Goal: Task Accomplishment & Management: Complete application form

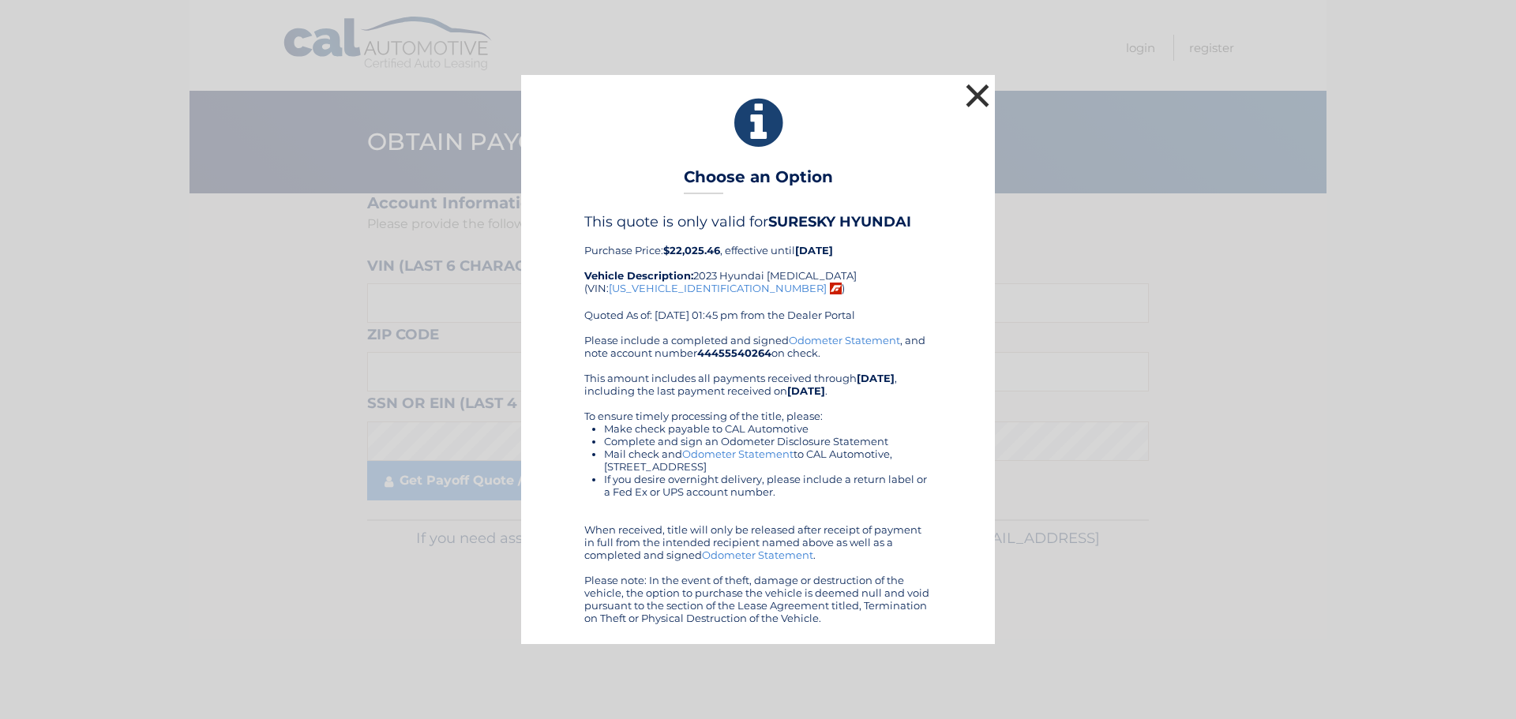
click at [972, 91] on button "×" at bounding box center [977, 96] width 32 height 32
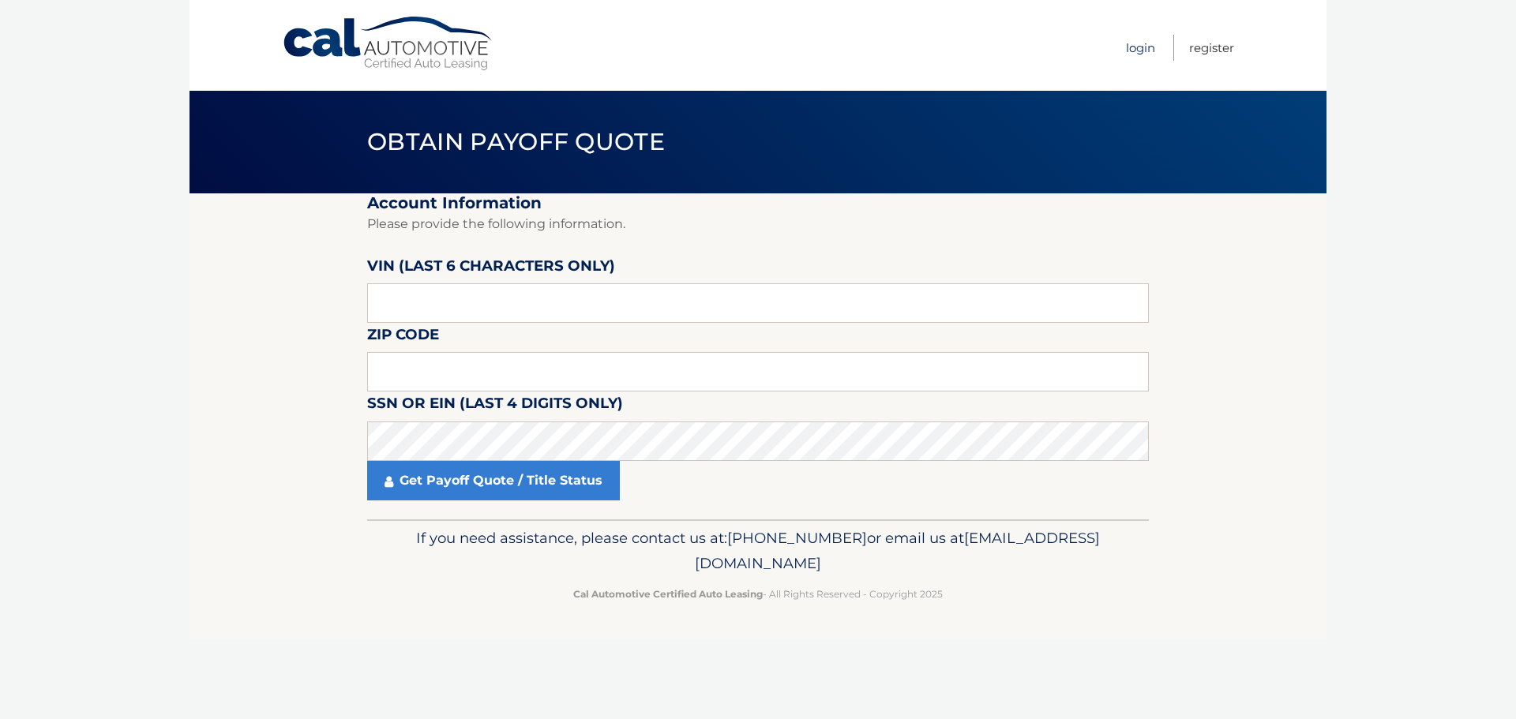
click at [1128, 47] on link "Login" at bounding box center [1140, 48] width 29 height 26
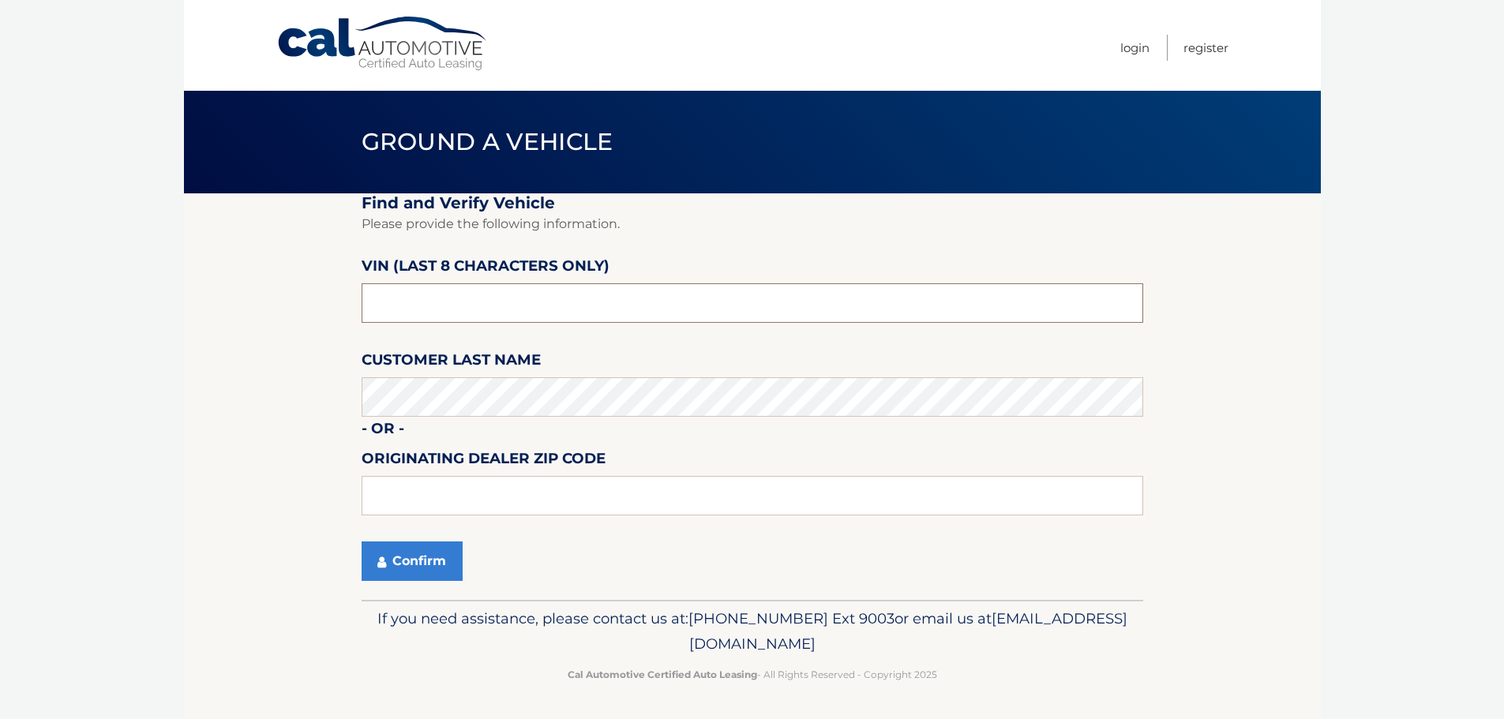
click at [479, 290] on input "text" at bounding box center [752, 302] width 781 height 39
type input "pa283707"
click at [437, 556] on button "Confirm" at bounding box center [412, 560] width 101 height 39
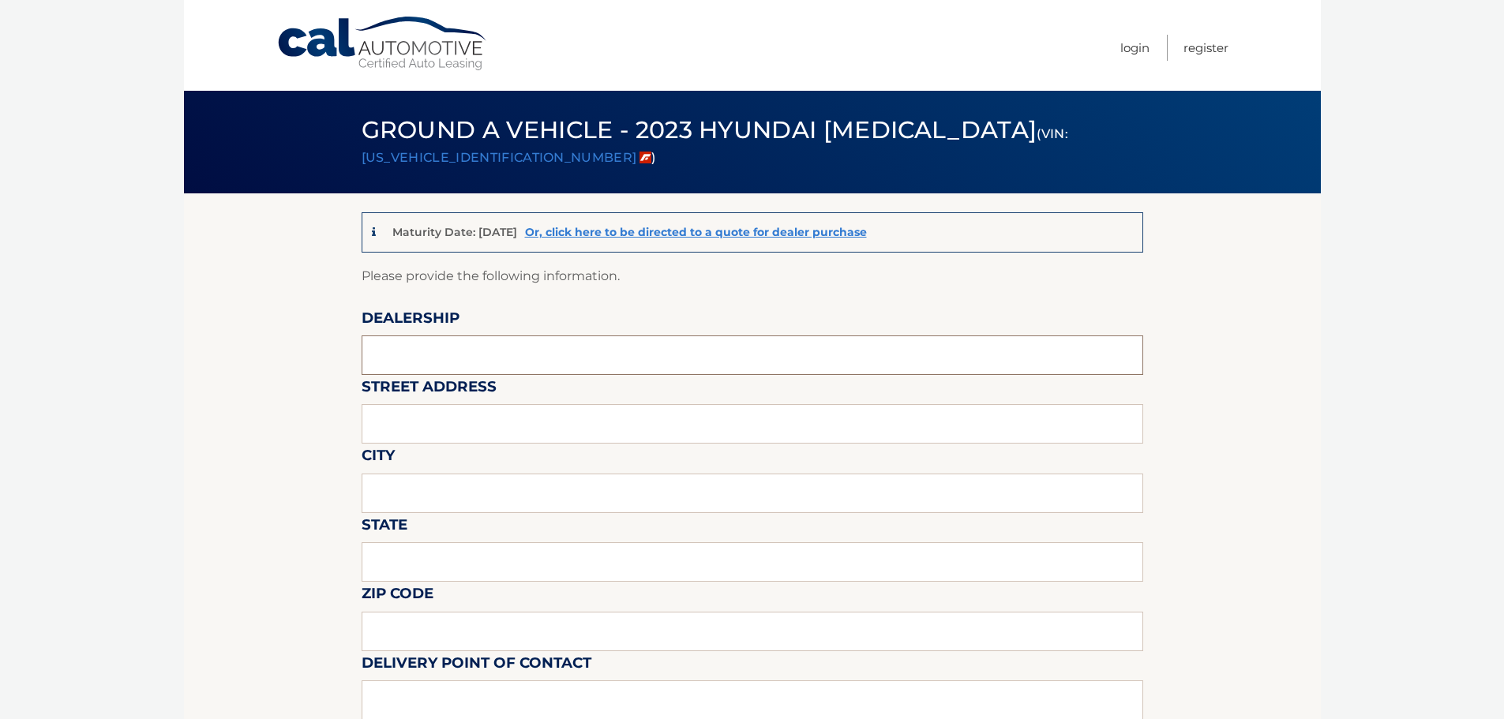
click at [470, 353] on input "text" at bounding box center [752, 354] width 781 height 39
type input "ROCKLAND HYUNDAI"
type input "55 NY-303"
type input "WEST NYACK"
click at [421, 556] on input "MY" at bounding box center [752, 561] width 781 height 39
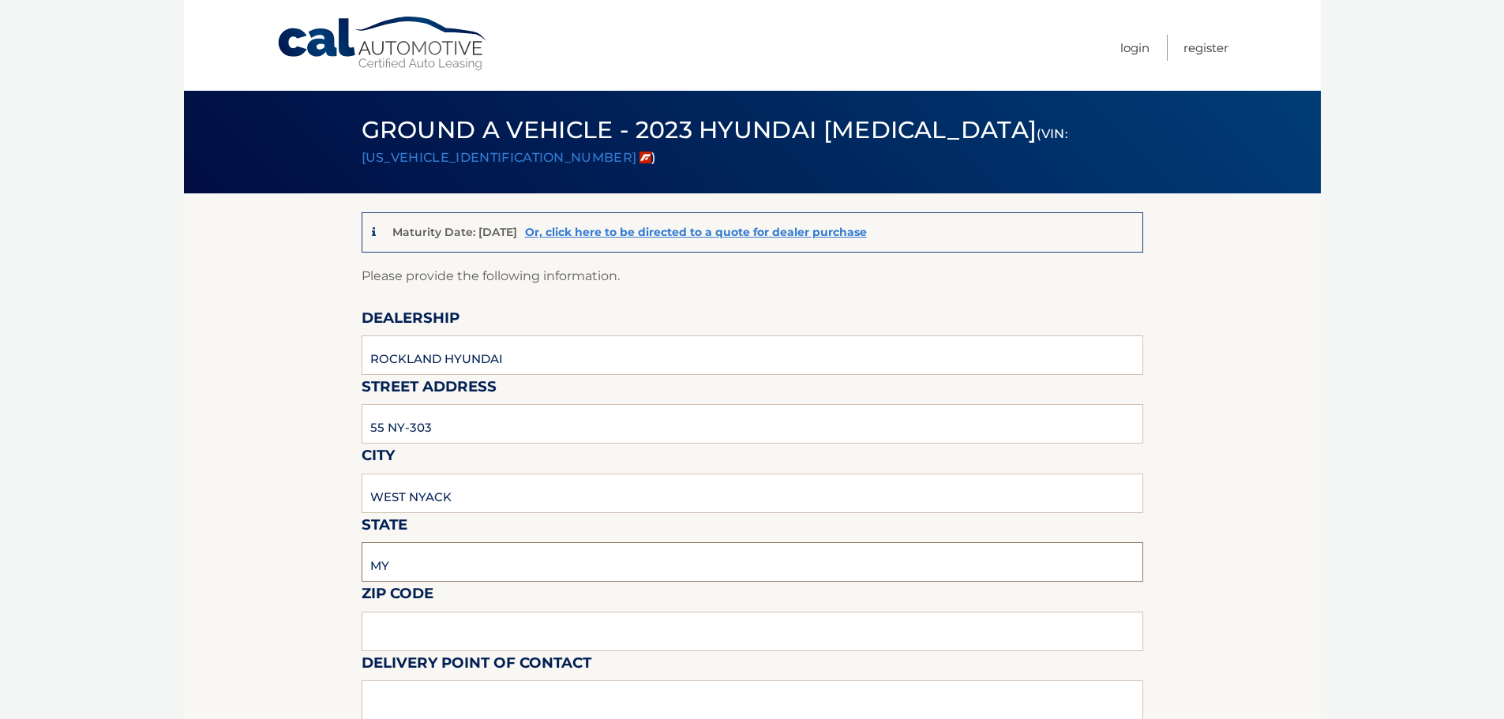
type input "M"
type input "NY"
click at [436, 631] on input "text" at bounding box center [752, 631] width 781 height 39
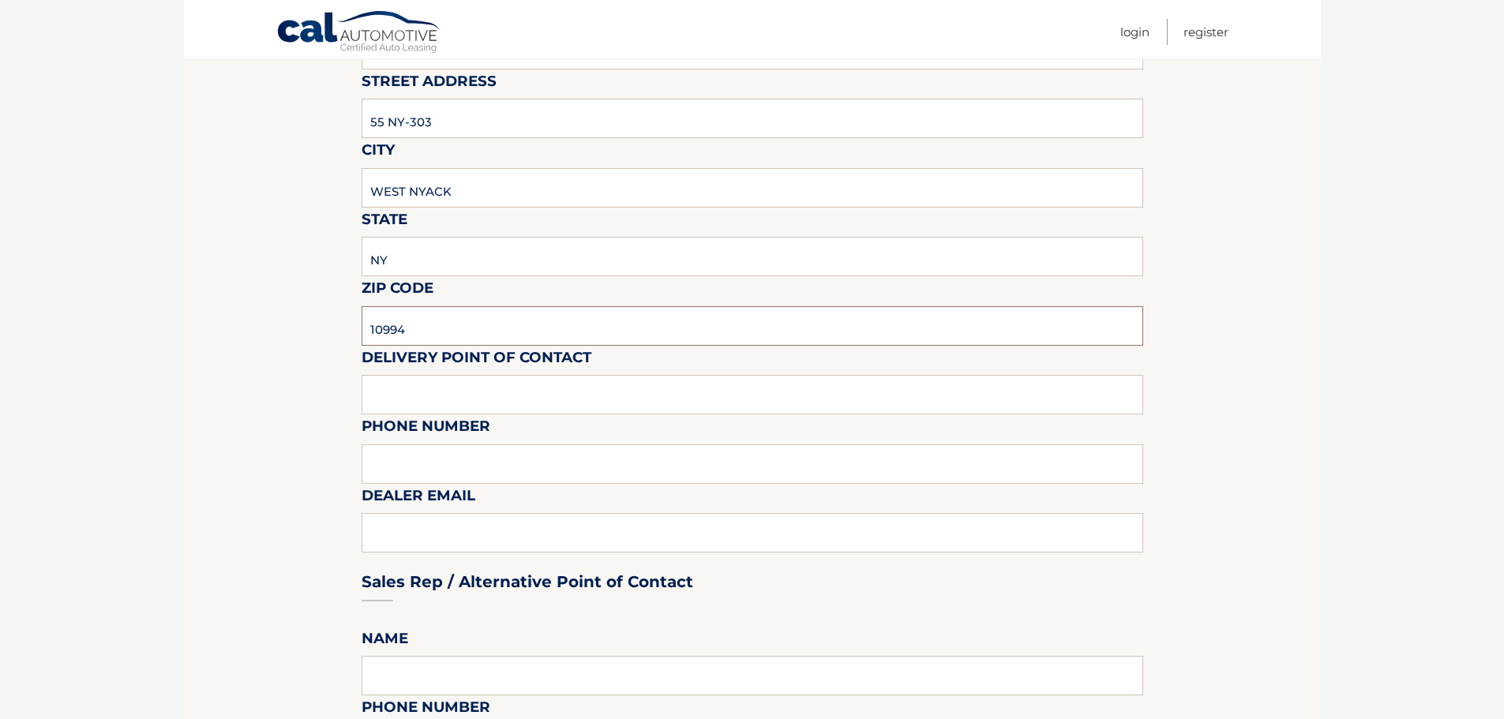
scroll to position [316, 0]
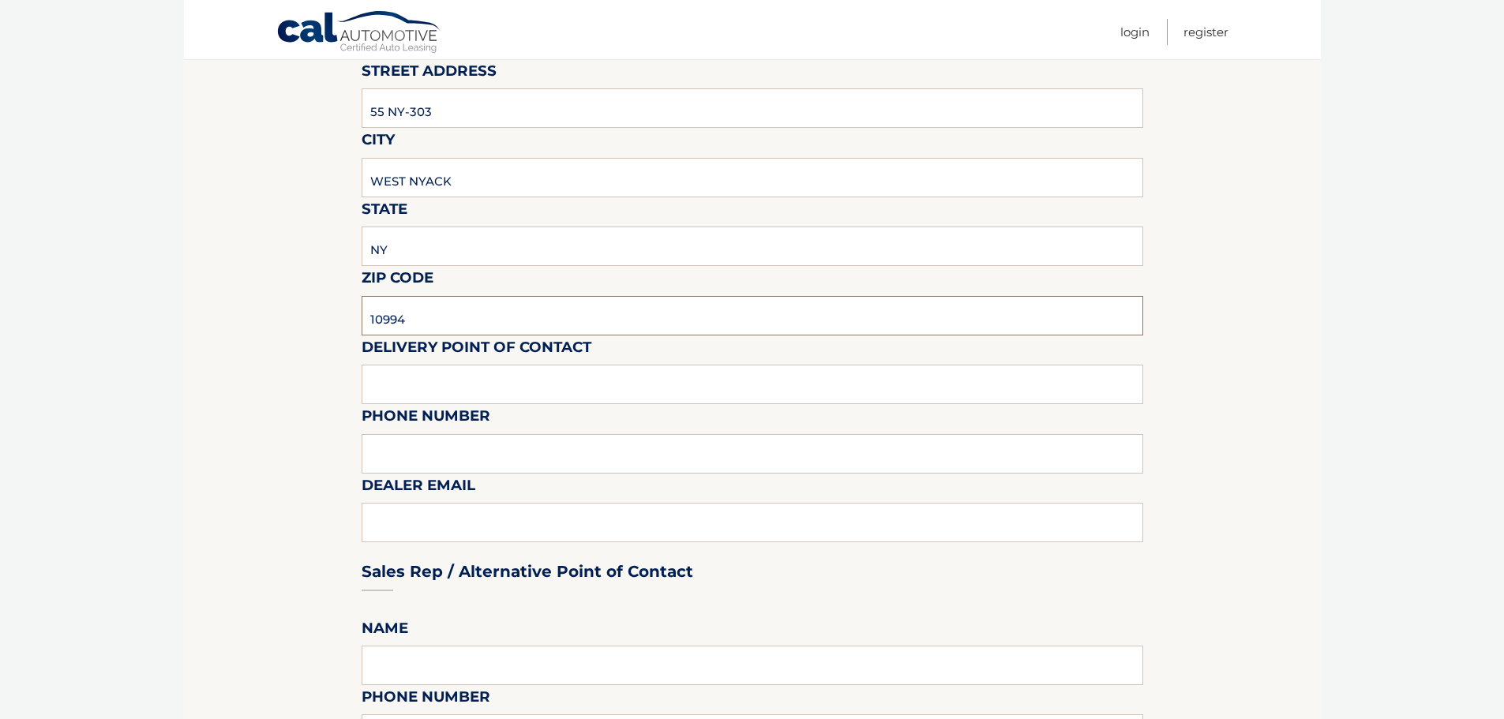
type input "10994"
click at [485, 387] on input "text" at bounding box center [752, 384] width 781 height 39
type input "FAUSTO"
type input "845-423-0432"
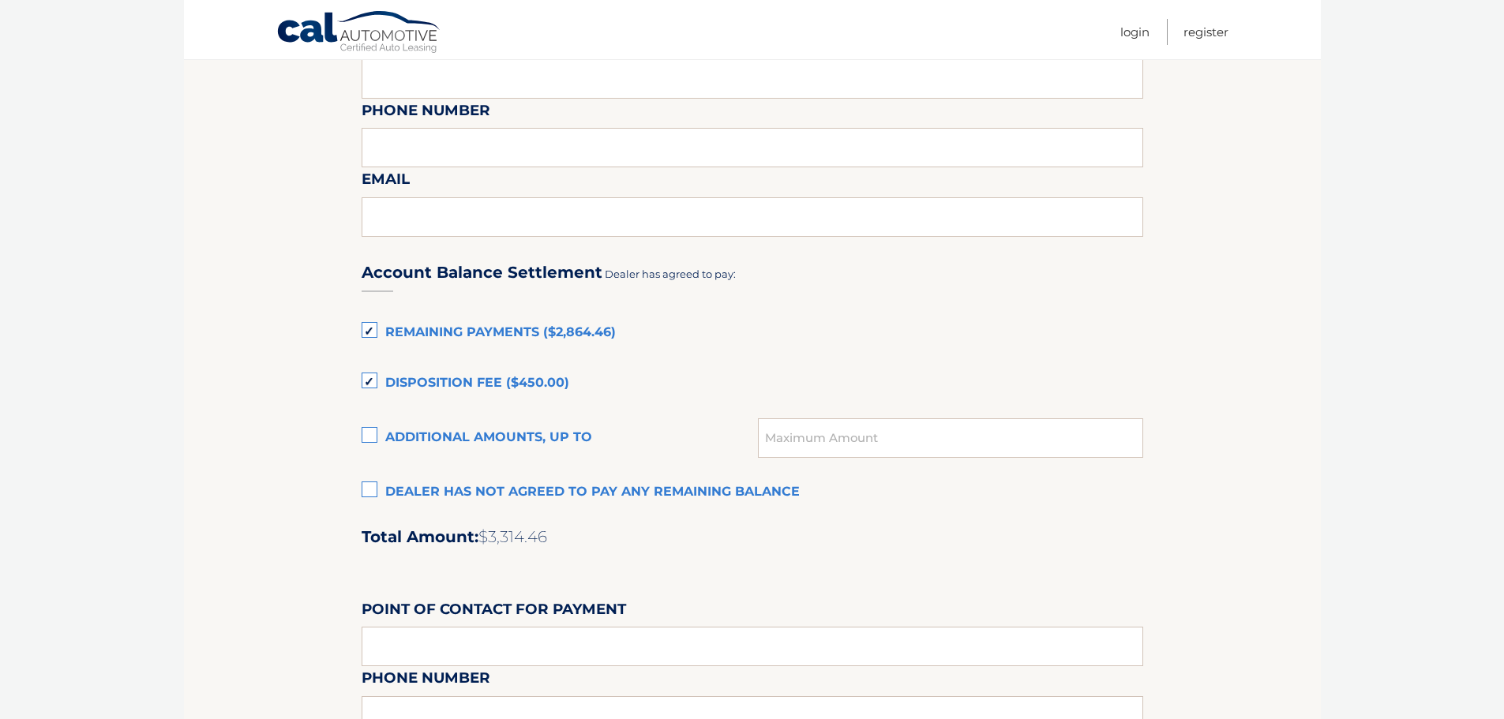
scroll to position [947, 0]
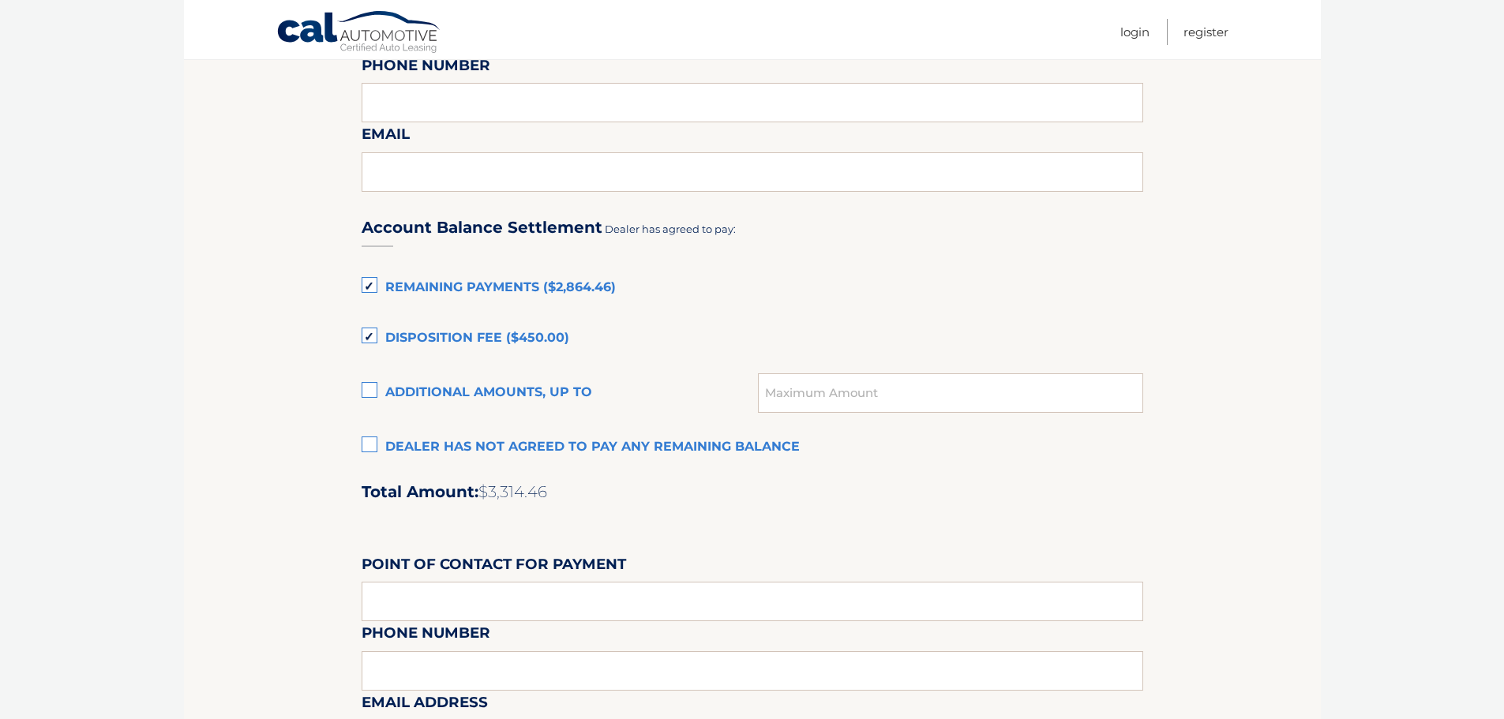
type input "FGONZALEZ@ROCKLANDHYUNDAI.COM"
click at [372, 292] on label "Remaining Payments ($2,864.46)" at bounding box center [752, 288] width 781 height 32
click at [0, 0] on input "Remaining Payments ($2,864.46)" at bounding box center [0, 0] width 0 height 0
click at [370, 334] on label "Disposition Fee ($450.00)" at bounding box center [752, 339] width 781 height 32
click at [0, 0] on input "Disposition Fee ($450.00)" at bounding box center [0, 0] width 0 height 0
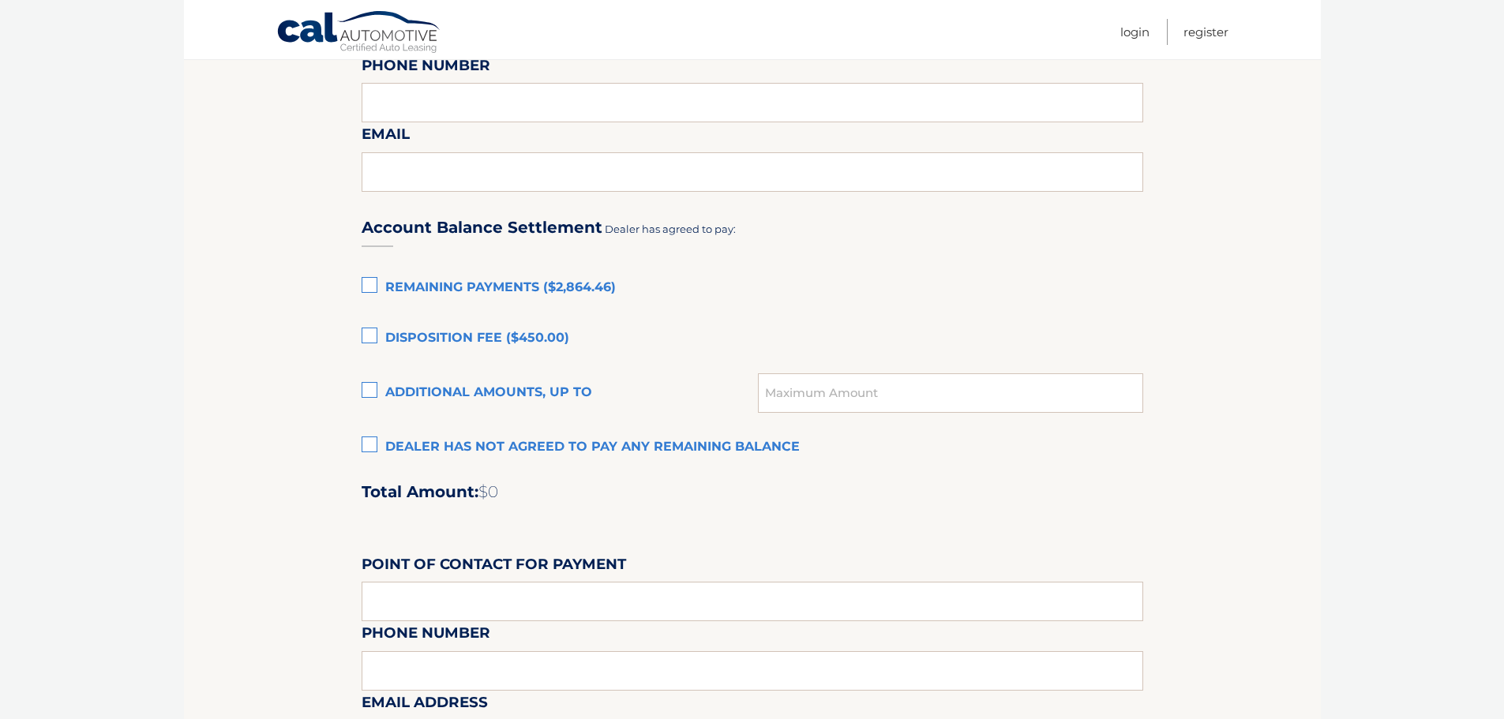
click at [378, 392] on label "Additional amounts, up to" at bounding box center [560, 393] width 397 height 32
click at [0, 0] on input "Additional amounts, up to" at bounding box center [0, 0] width 0 height 0
click at [803, 403] on input "text" at bounding box center [950, 392] width 384 height 39
type input "2500"
click at [890, 452] on label "Dealer has not agreed to pay any remaining balance" at bounding box center [752, 448] width 781 height 32
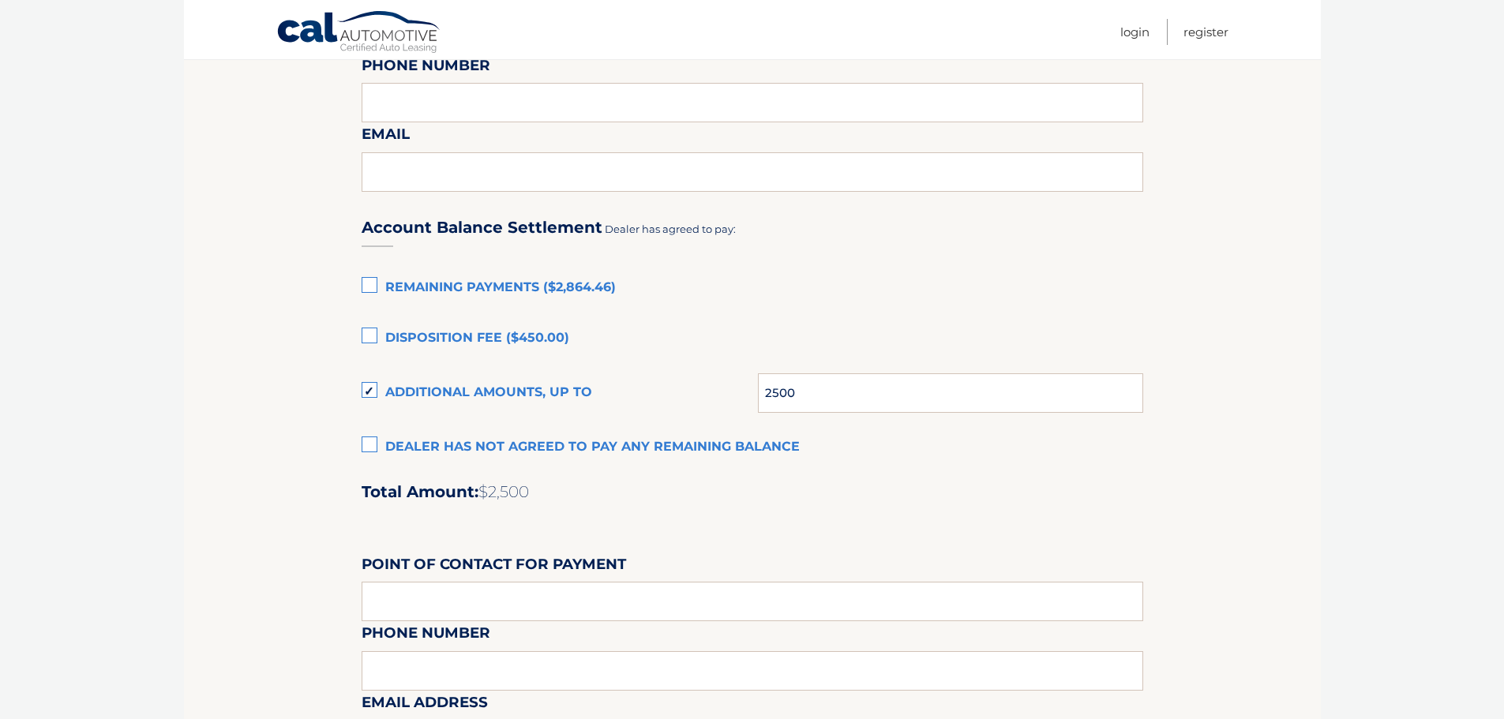
click at [0, 0] on input "Dealer has not agreed to pay any remaining balance" at bounding box center [0, 0] width 0 height 0
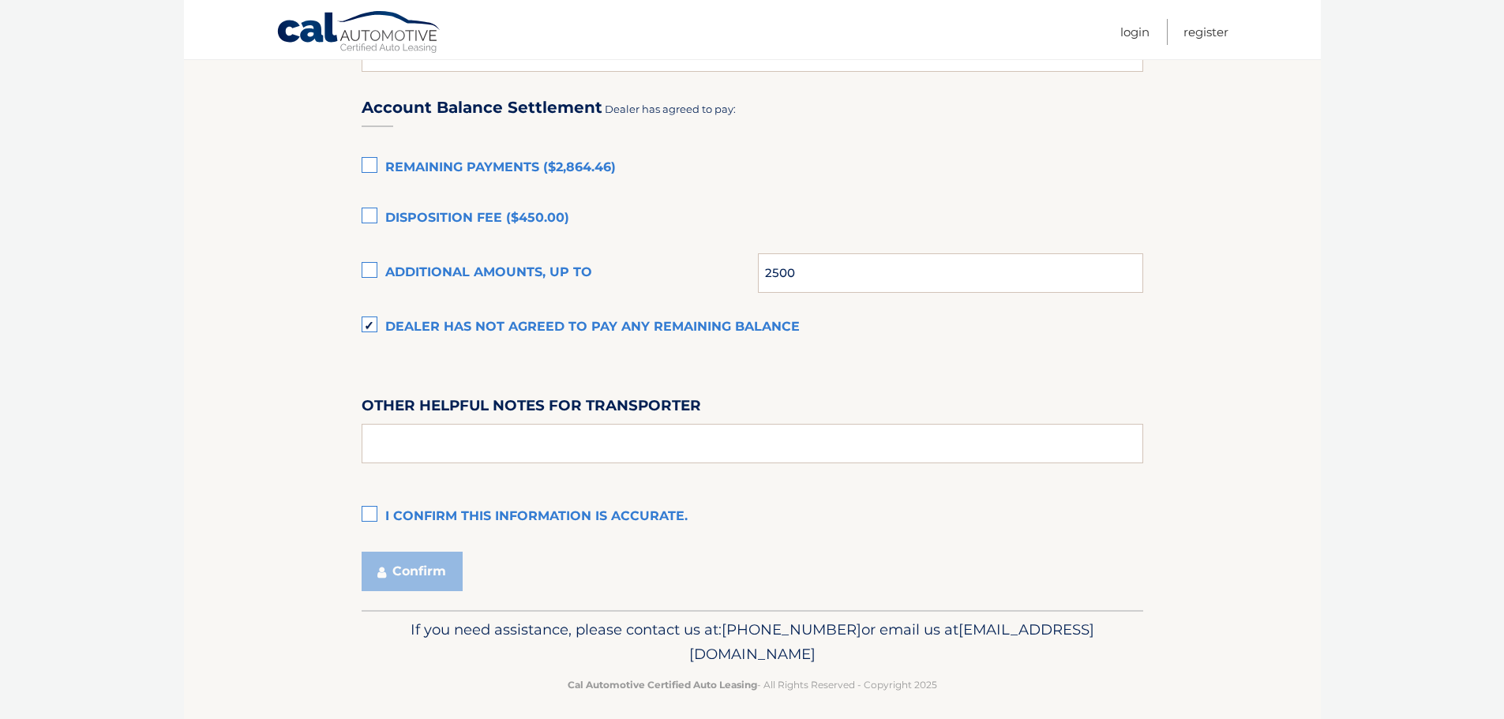
scroll to position [1078, 0]
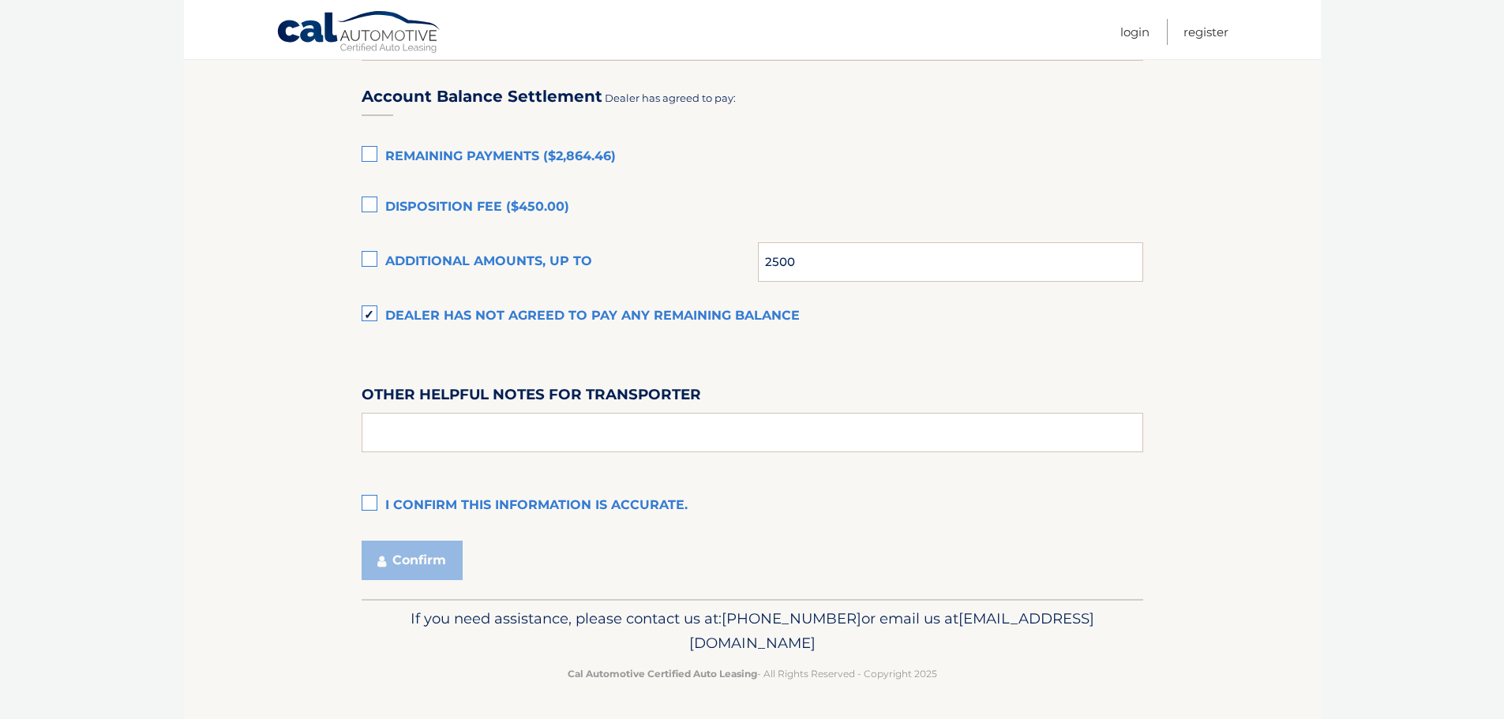
click at [371, 262] on label "Additional amounts, up to" at bounding box center [560, 262] width 397 height 32
click at [0, 0] on input "Additional amounts, up to" at bounding box center [0, 0] width 0 height 0
click at [496, 448] on input "text" at bounding box center [752, 432] width 781 height 39
type input "d"
type input "Dealer paying 2500.00 towards end of term deal."
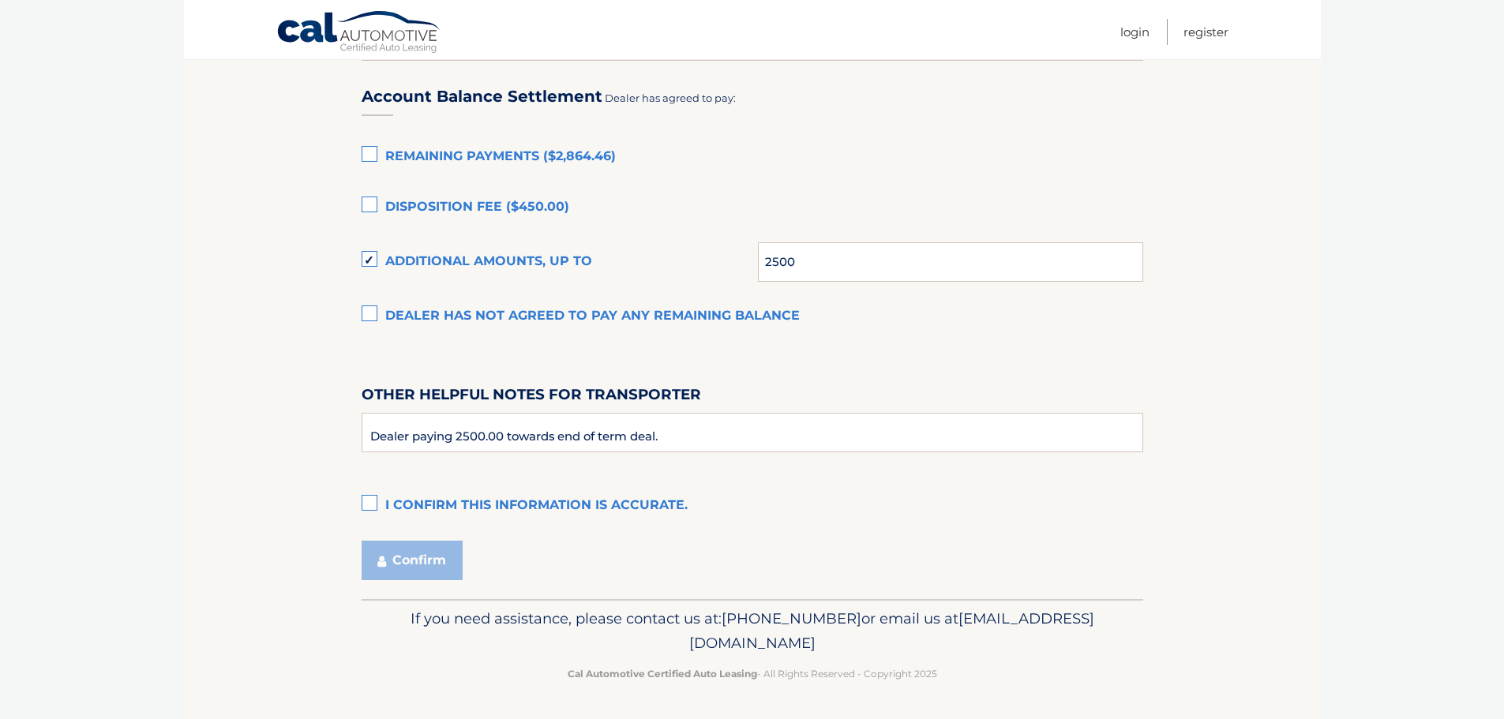
click at [367, 506] on label "I confirm this information is accurate." at bounding box center [752, 506] width 781 height 32
click at [0, 0] on input "I confirm this information is accurate." at bounding box center [0, 0] width 0 height 0
click at [431, 567] on button "Confirm" at bounding box center [412, 560] width 101 height 39
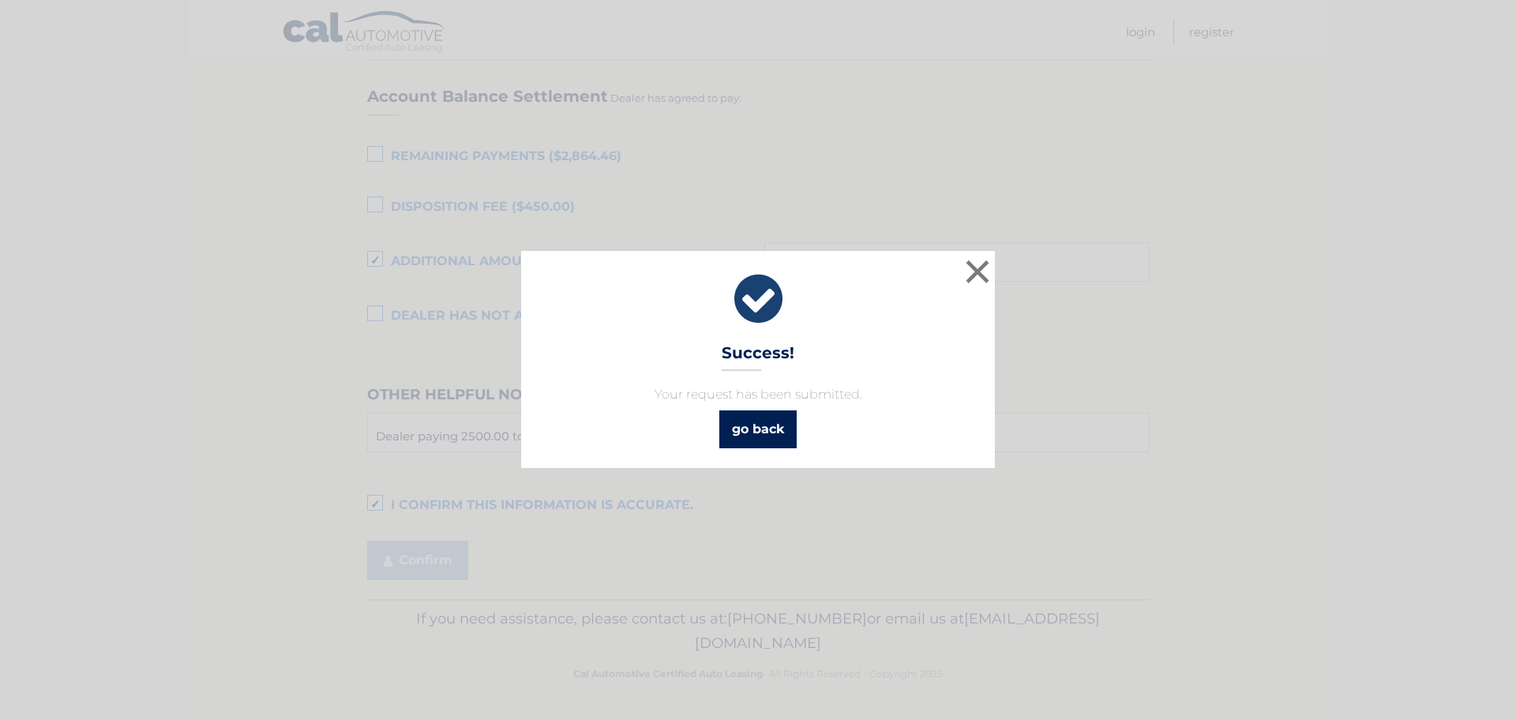
click at [769, 432] on link "go back" at bounding box center [757, 429] width 77 height 38
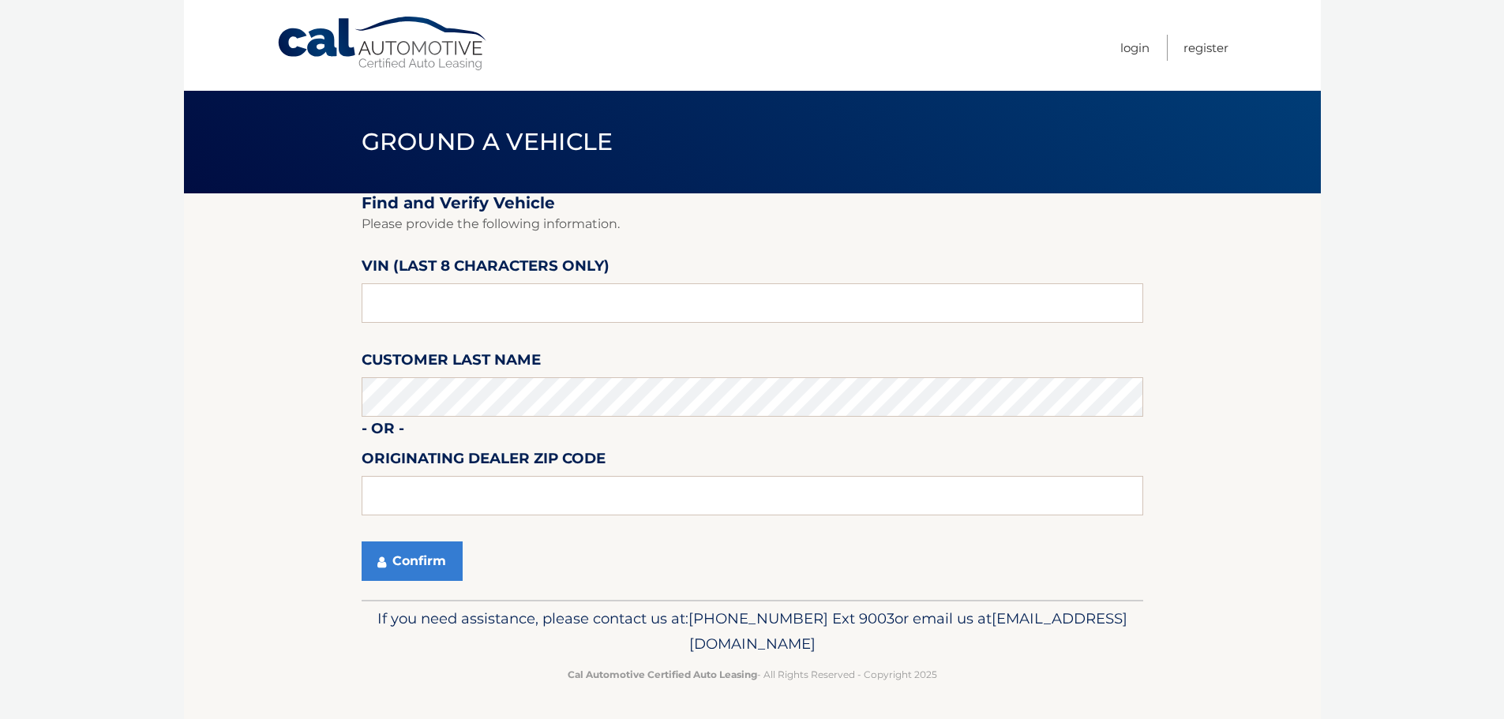
scroll to position [1, 0]
